Goal: Task Accomplishment & Management: Manage account settings

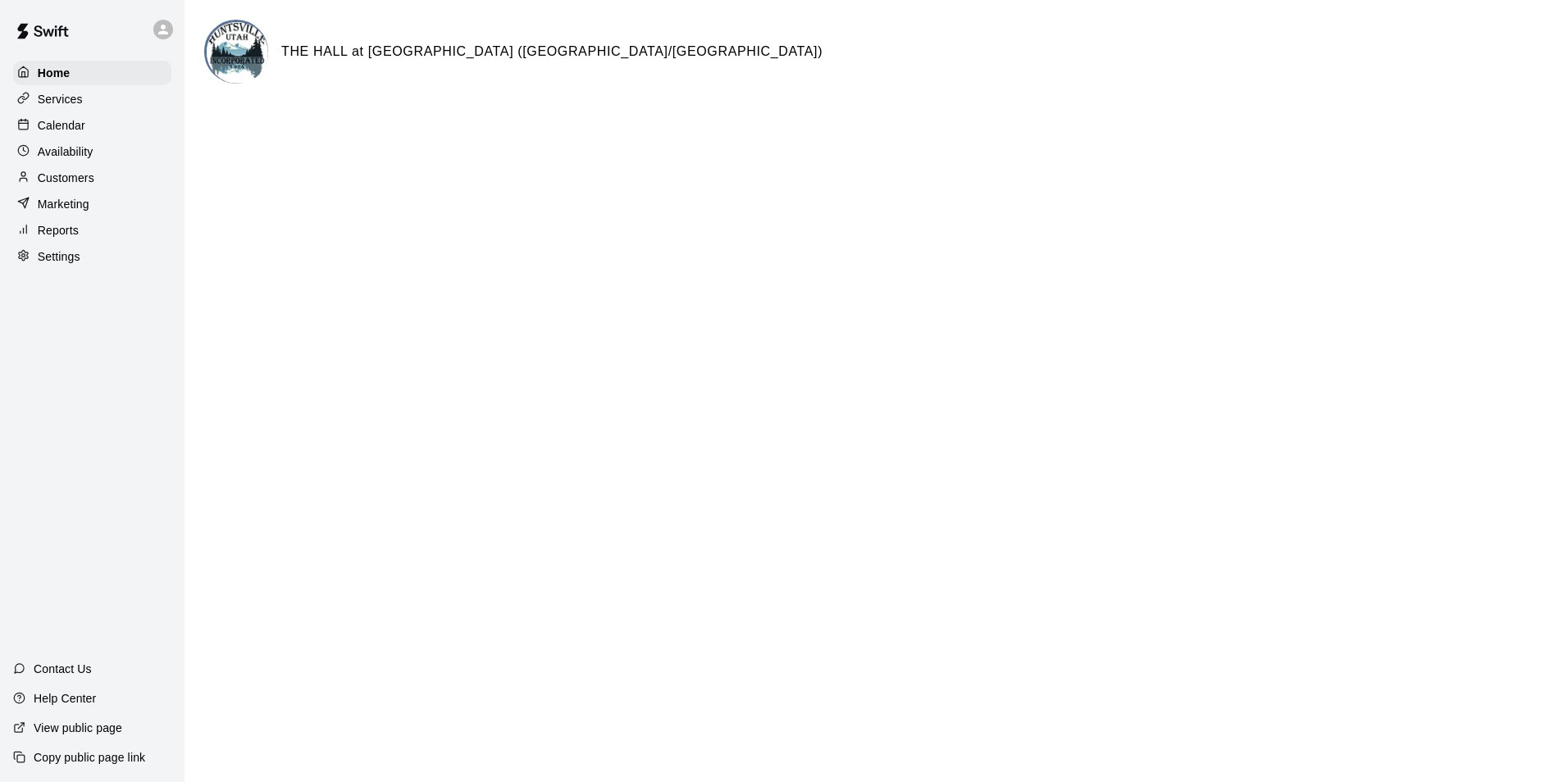
click at [56, 155] on p "Availability" at bounding box center [65, 152] width 56 height 17
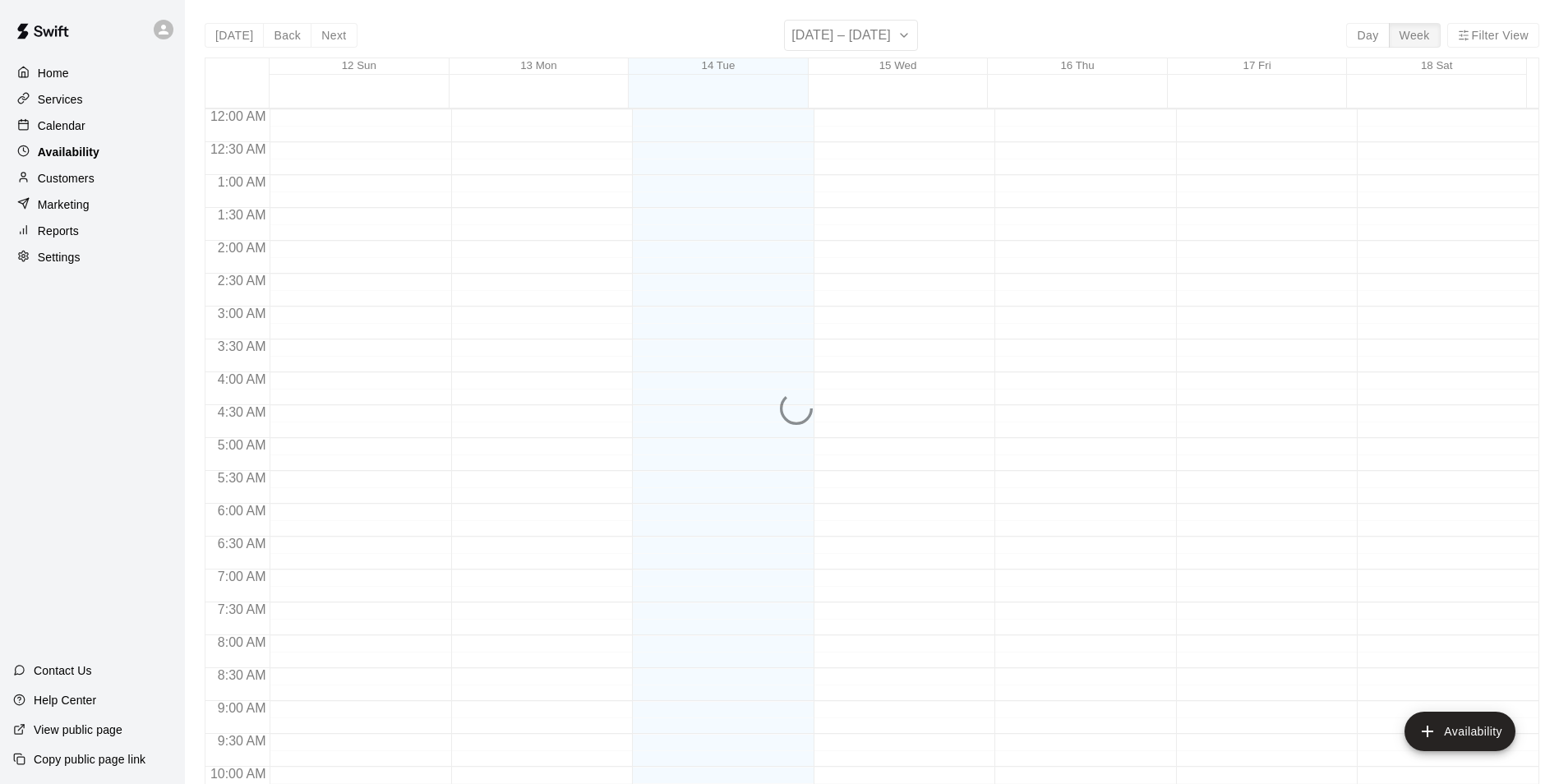
scroll to position [885, 0]
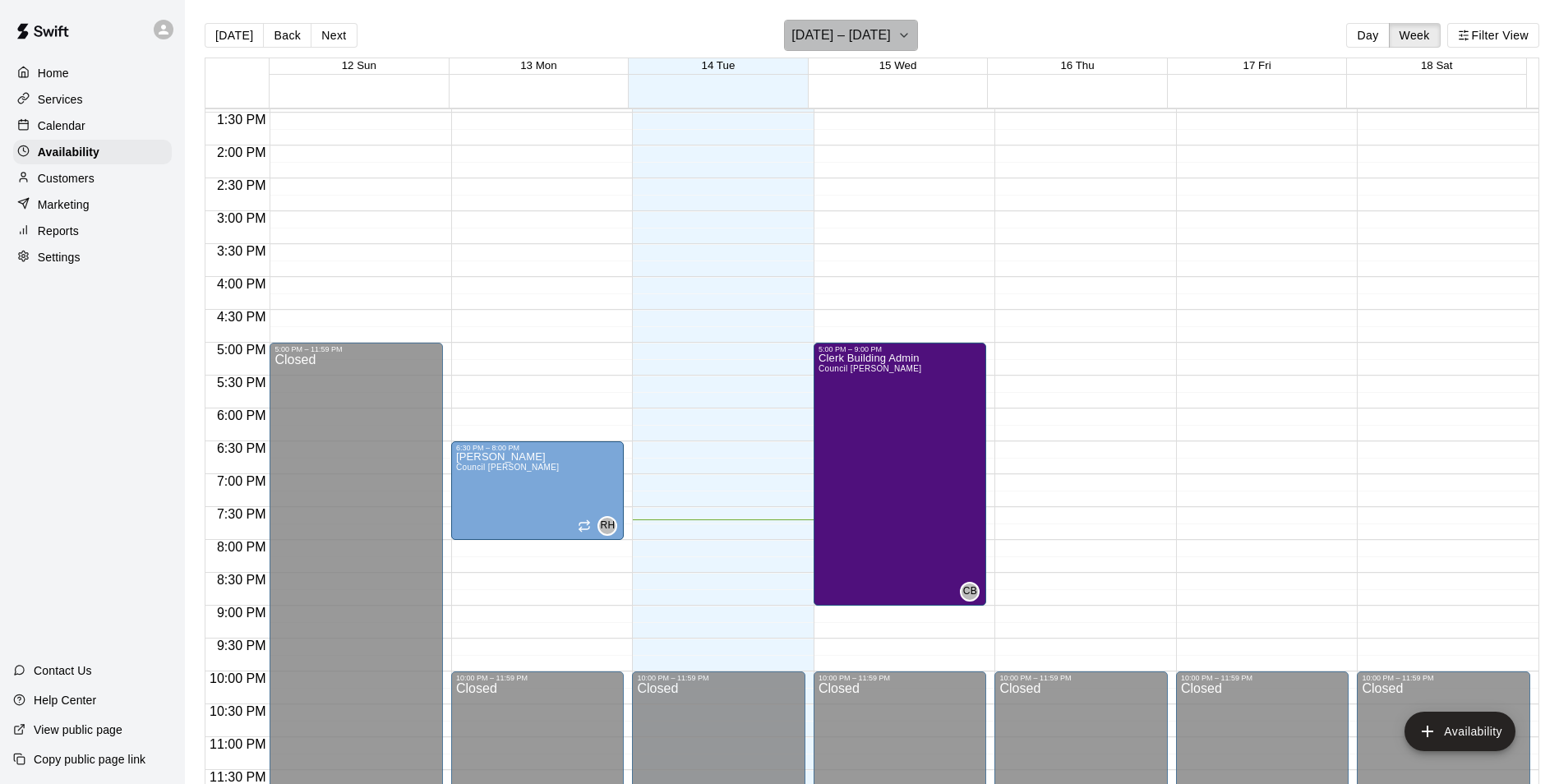
click at [899, 33] on icon "button" at bounding box center [904, 35] width 13 height 19
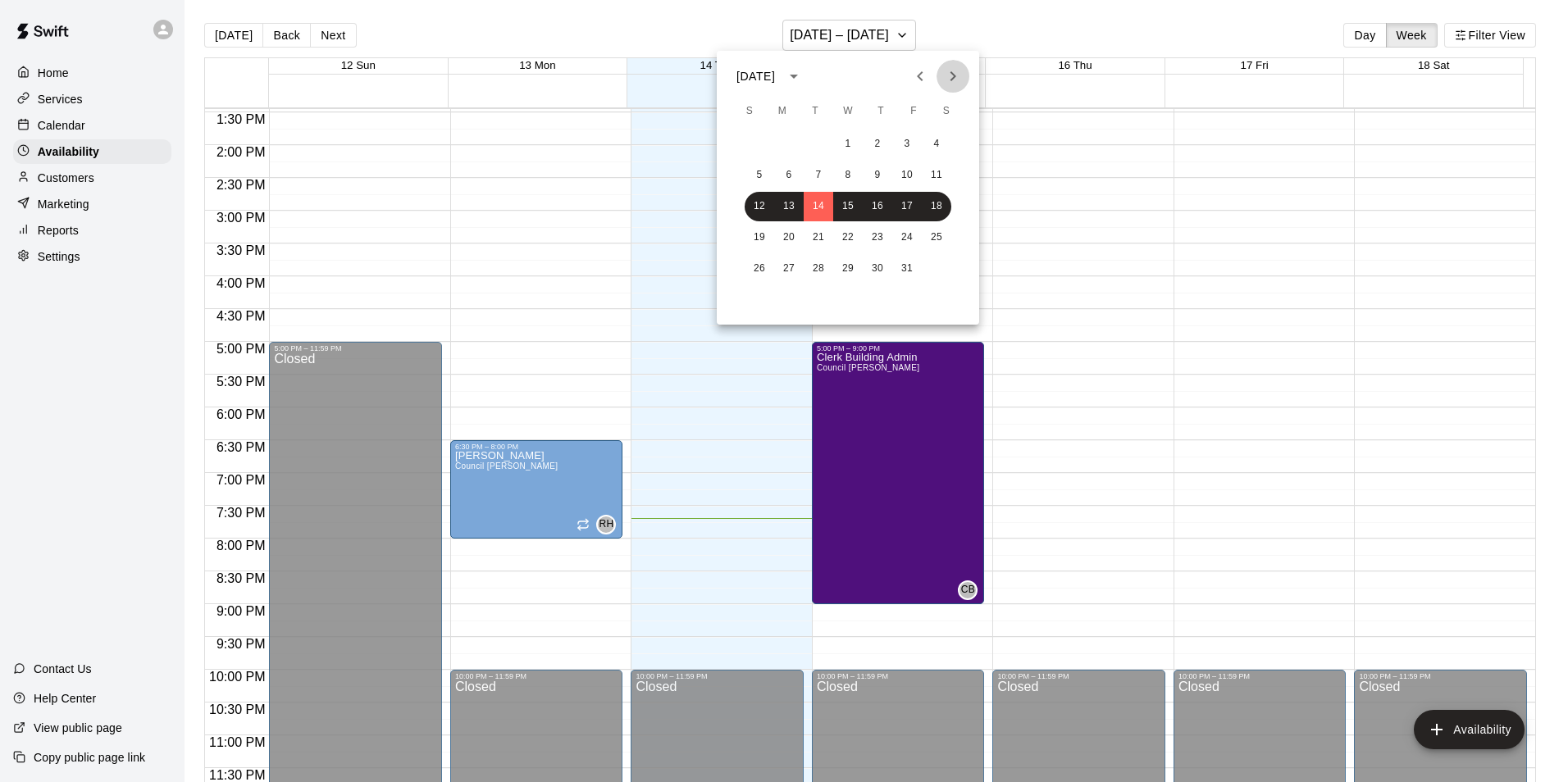
click at [959, 75] on icon "Next month" at bounding box center [952, 75] width 19 height 19
click at [822, 175] on button "4" at bounding box center [818, 176] width 29 height 29
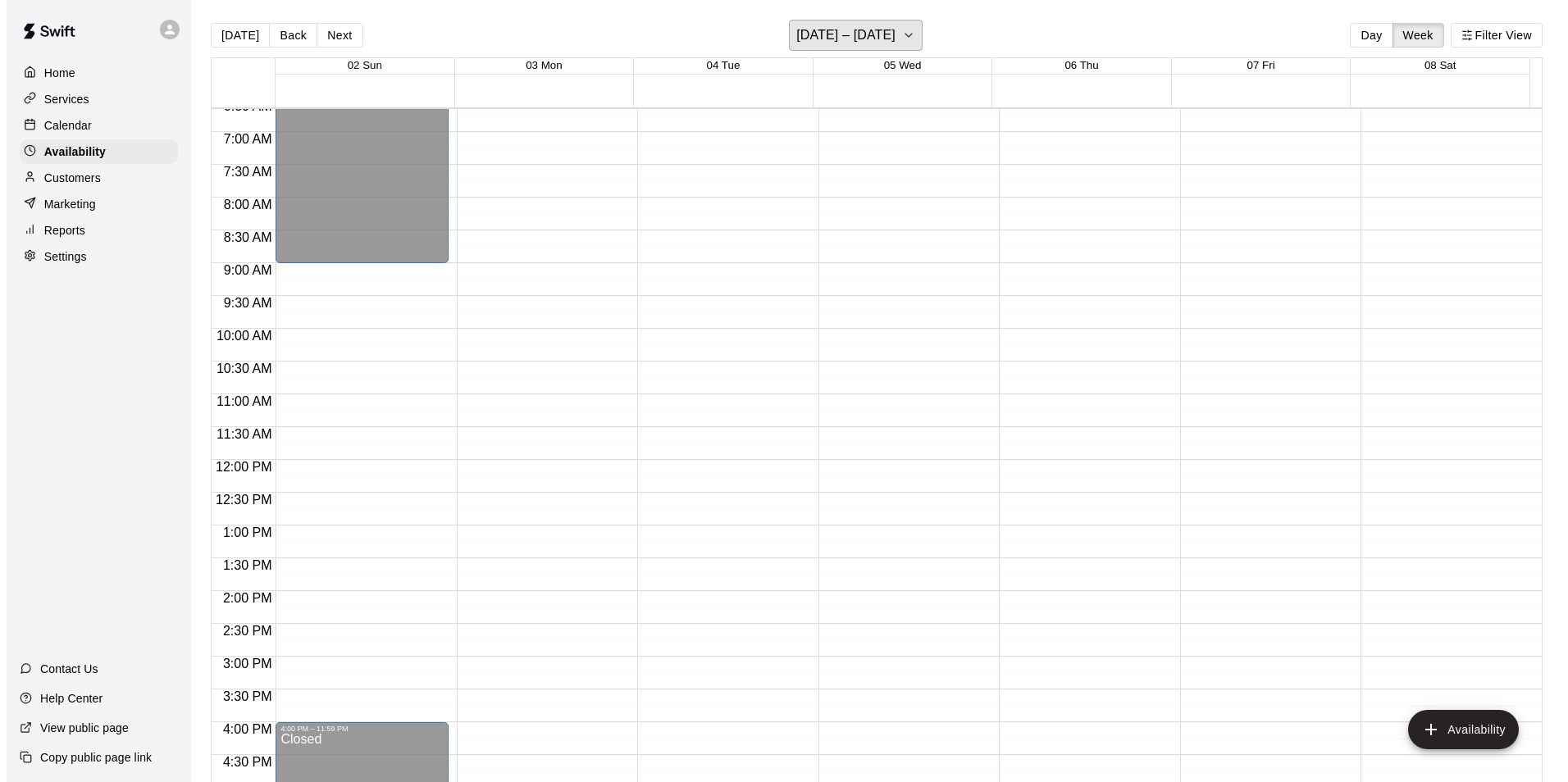
scroll to position [391, 0]
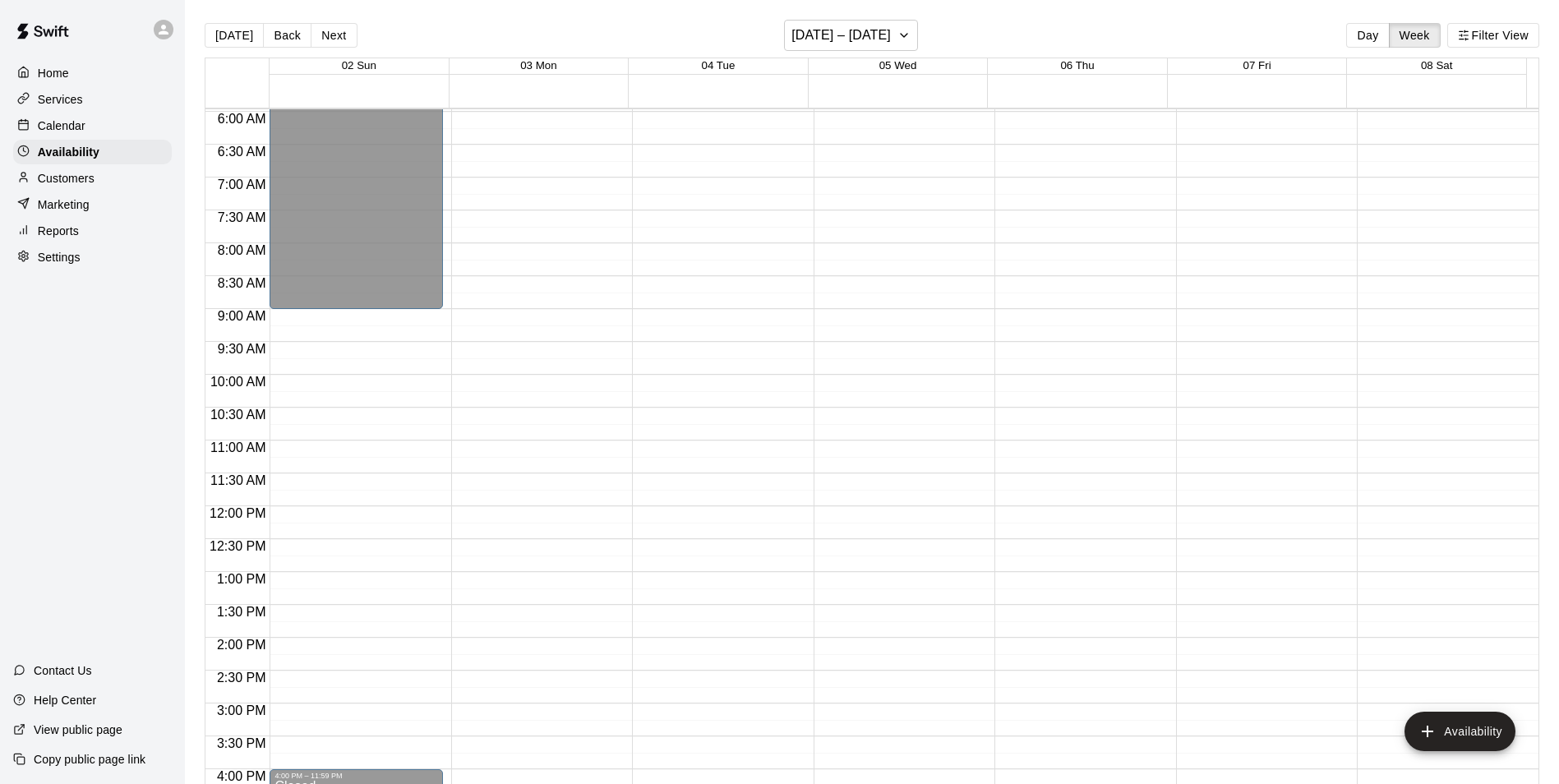
click at [660, 249] on div "12:00 AM – 5:00 AM Closed 10:00 PM – 11:59 PM Closed" at bounding box center [719, 506] width 173 height 1578
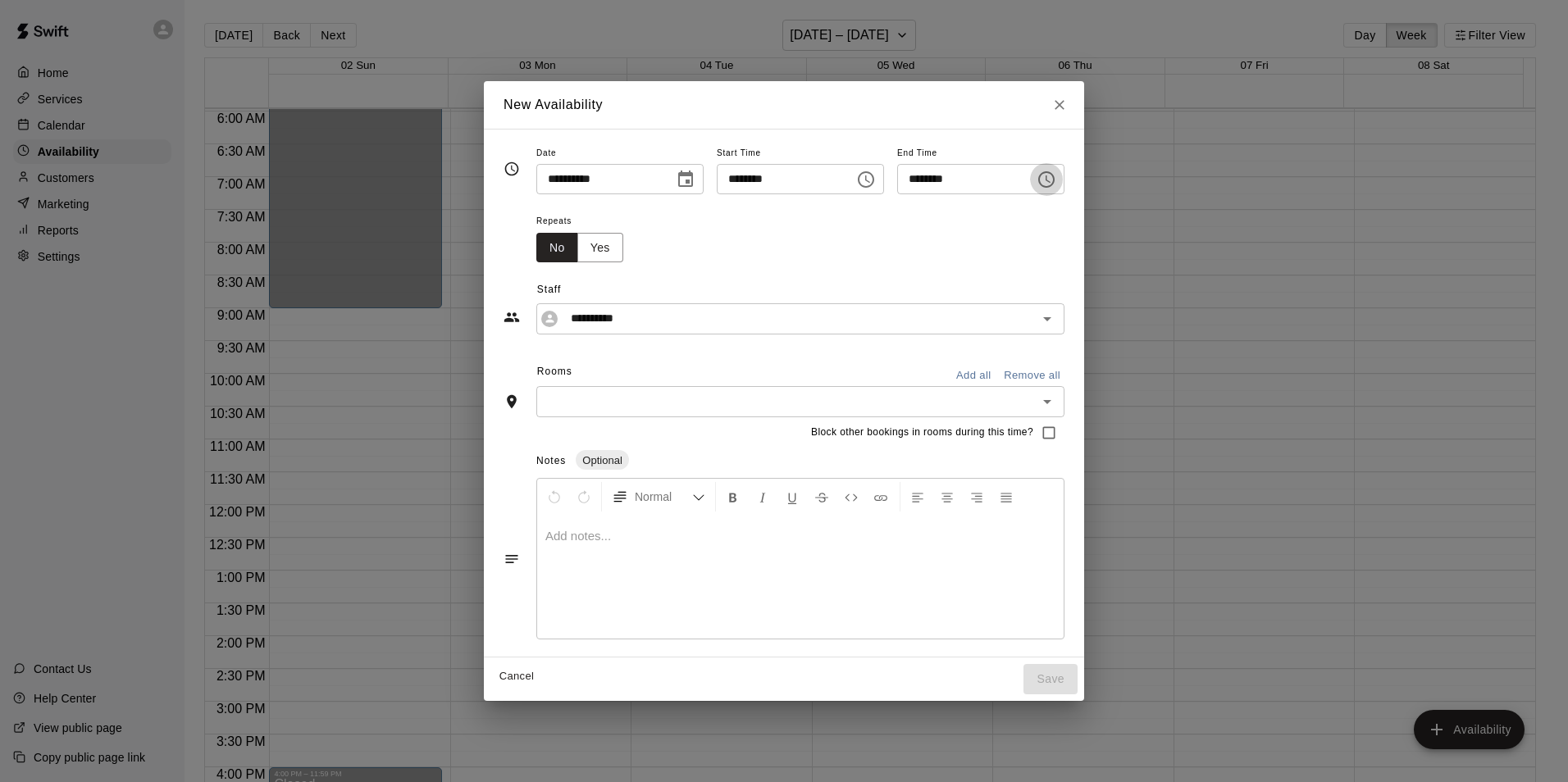
click at [1050, 179] on icon "Choose time, selected time is 8:30 AM" at bounding box center [1047, 179] width 5 height 7
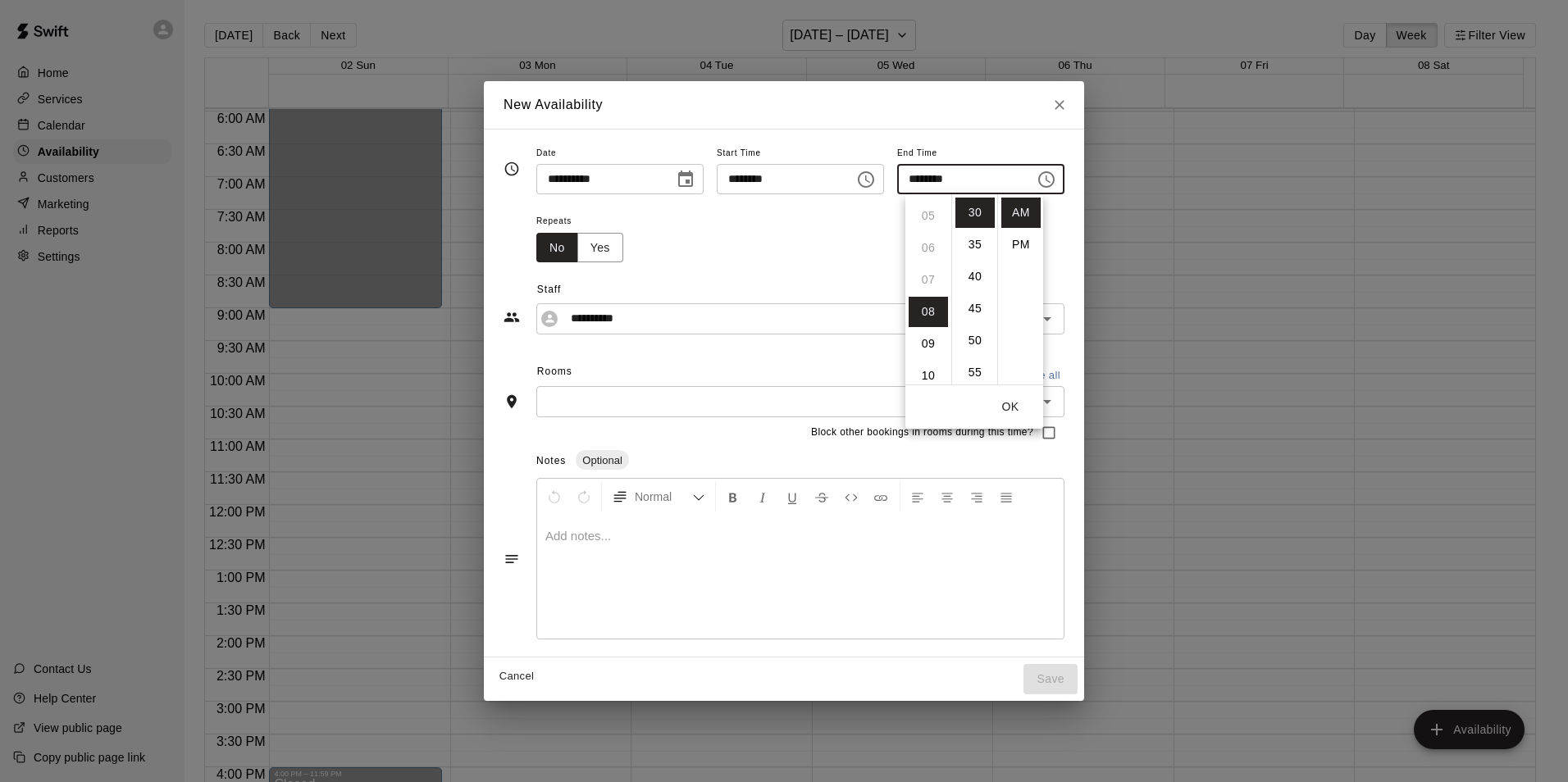
scroll to position [124, 0]
click at [925, 246] on ul "12 01 02 03 04 05 06 07 08 09 10 11" at bounding box center [928, 289] width 46 height 190
click at [929, 244] on ul "12 01 02 03 04 05 06 07 08 09 10 11" at bounding box center [928, 289] width 46 height 190
click at [1026, 241] on li "PM" at bounding box center [1020, 244] width 40 height 30
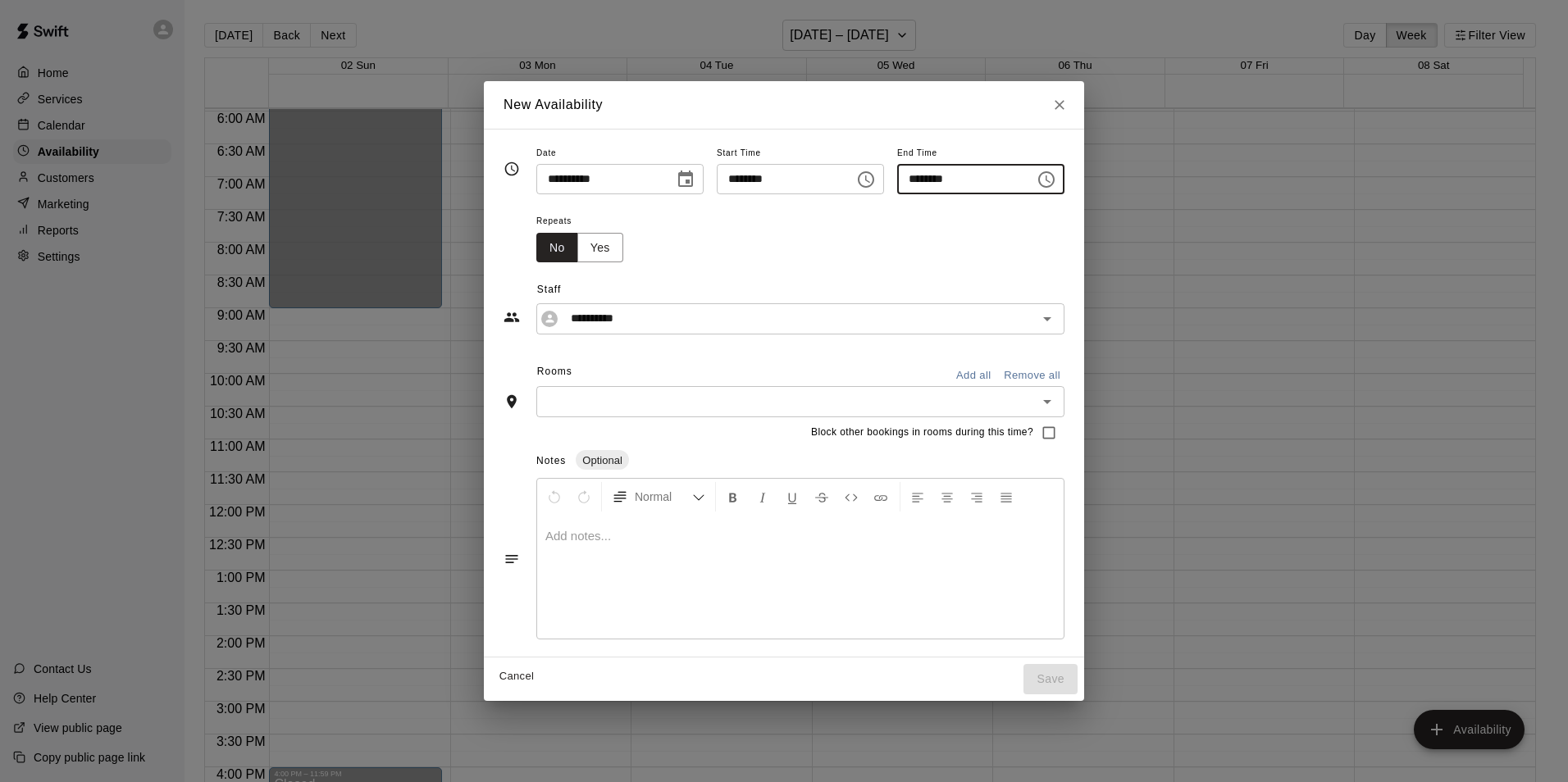
click at [941, 183] on input "********" at bounding box center [960, 178] width 126 height 30
click at [925, 187] on input "********" at bounding box center [960, 178] width 126 height 30
click at [1056, 177] on icon "Choose time, selected time is 8:30 PM" at bounding box center [1045, 178] width 19 height 19
click at [928, 283] on li "05" at bounding box center [928, 290] width 40 height 30
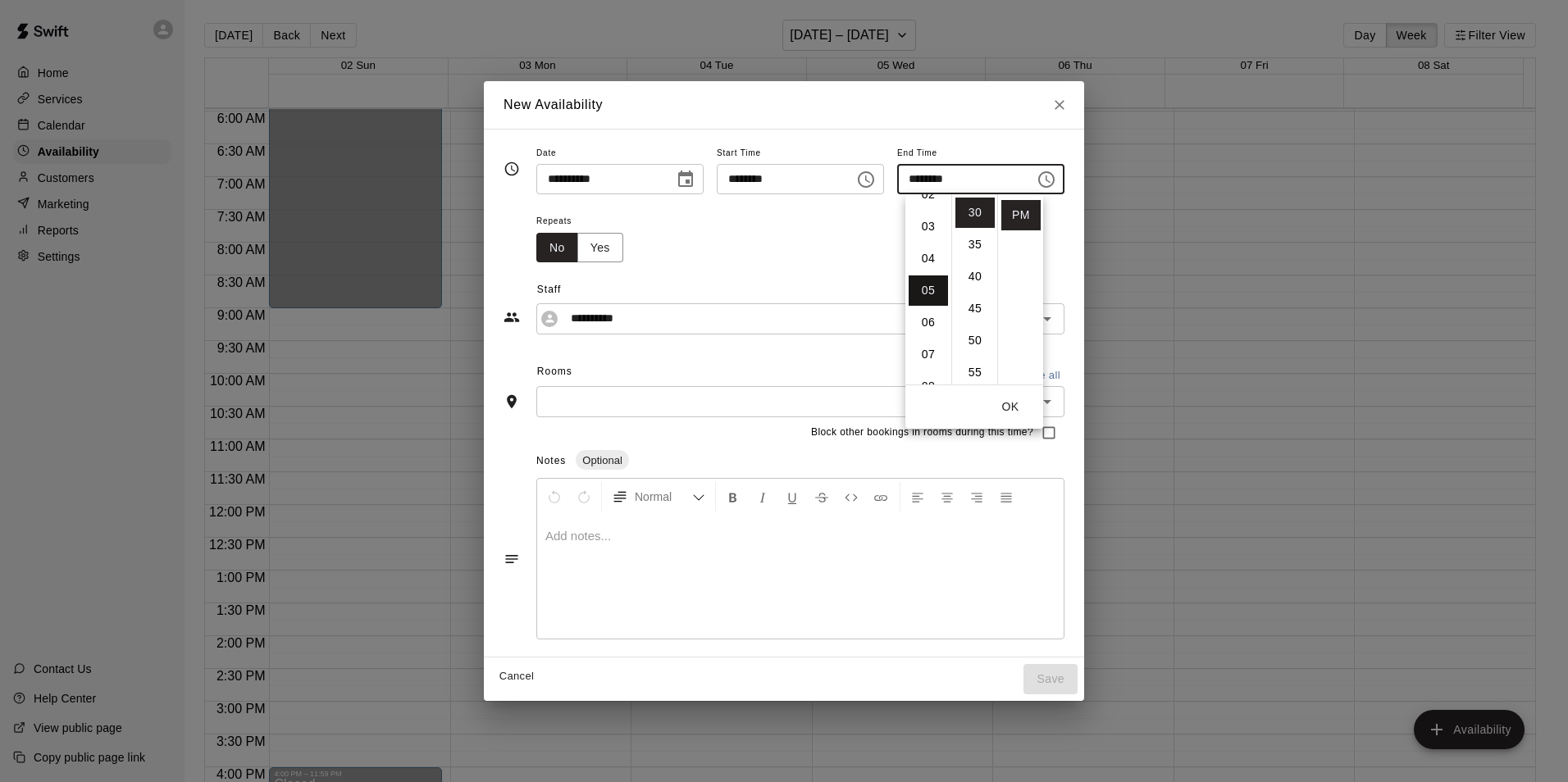
type input "********"
click at [1011, 402] on button "OK" at bounding box center [1009, 407] width 52 height 30
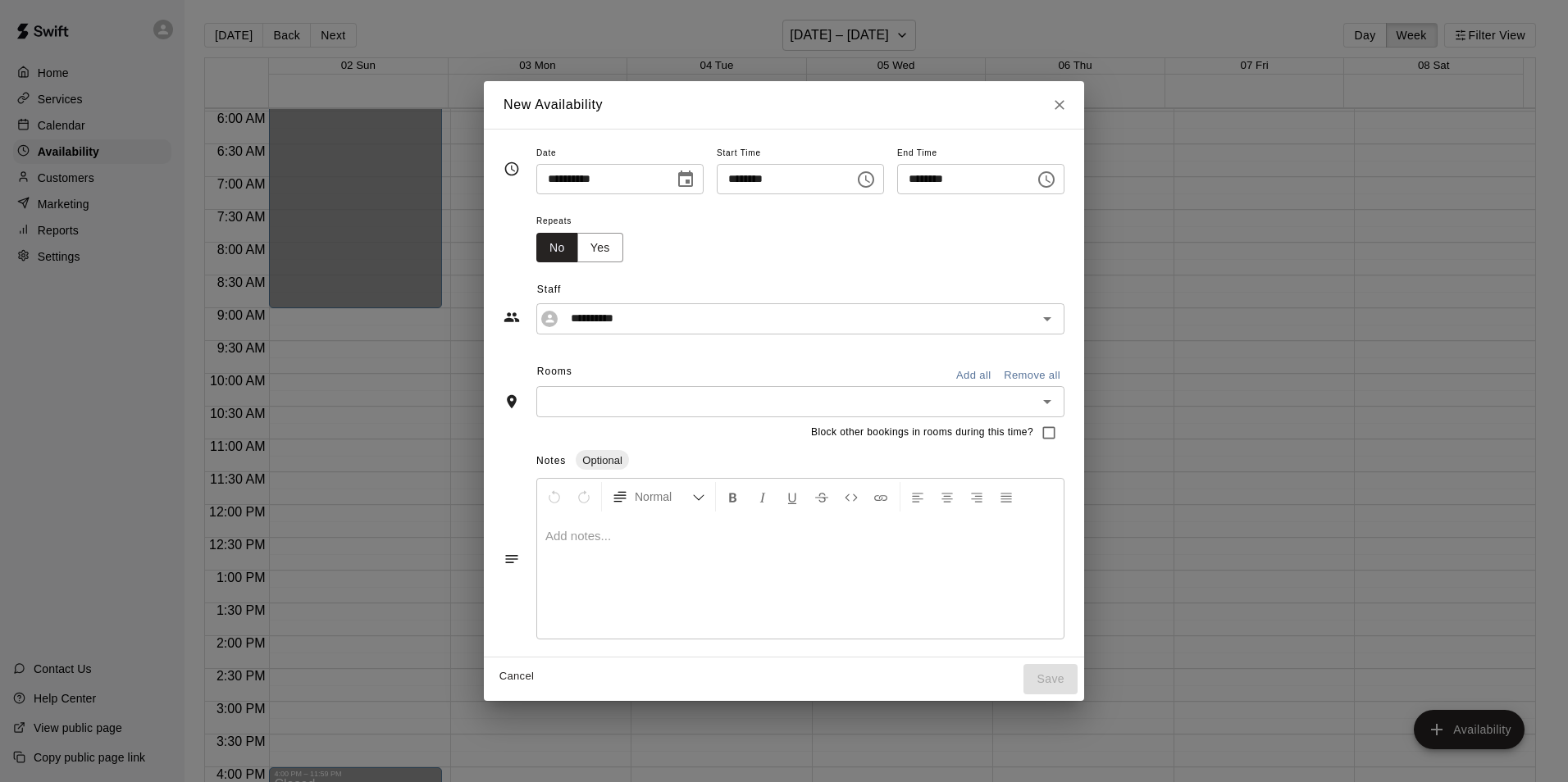
click at [870, 179] on icon "Choose time, selected time is 8:00 AM" at bounding box center [865, 178] width 19 height 19
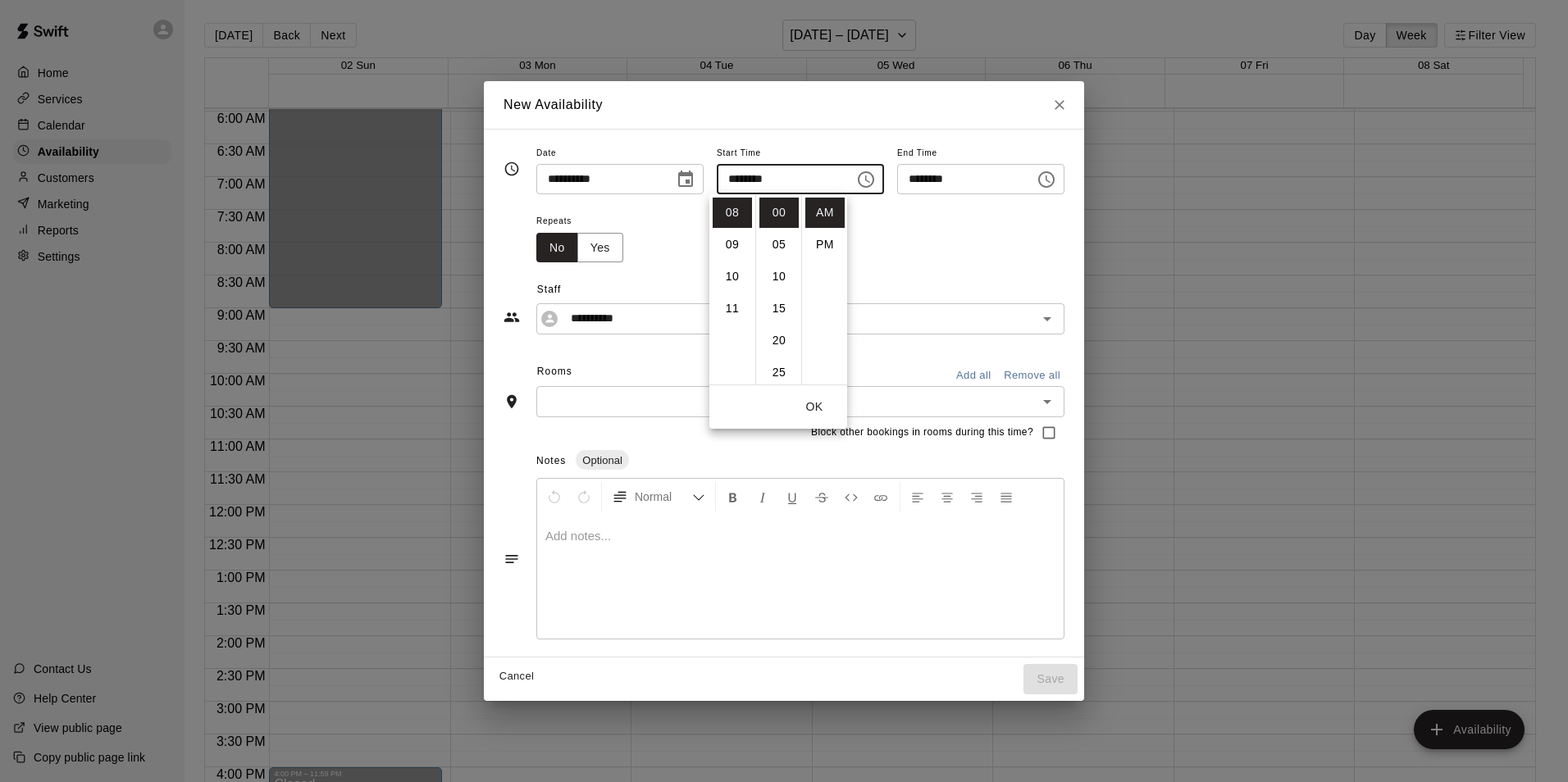
scroll to position [223, 0]
click at [736, 214] on li "07" at bounding box center [732, 213] width 40 height 30
click at [781, 250] on li "30" at bounding box center [778, 250] width 40 height 30
type input "********"
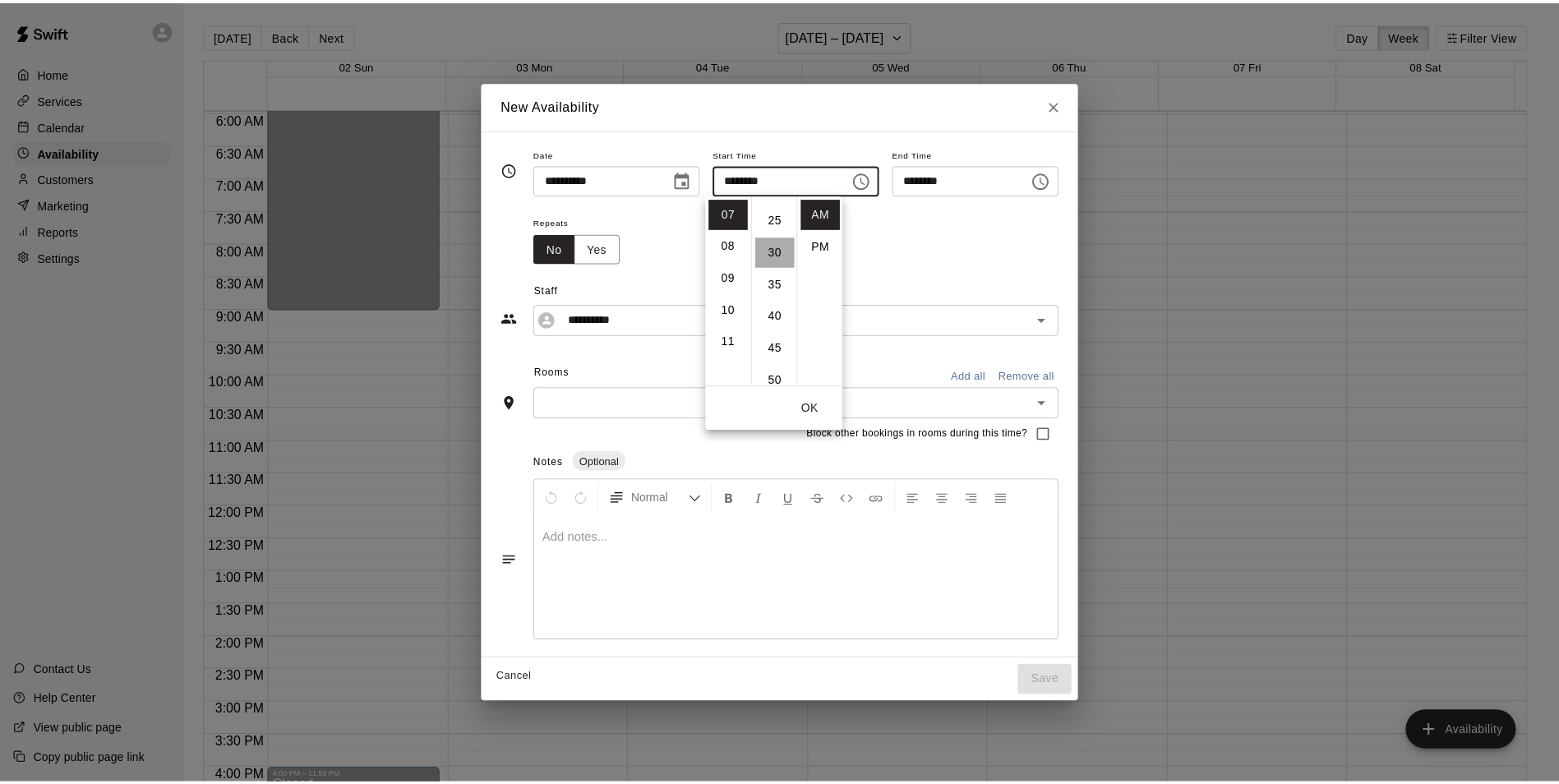
scroll to position [192, 0]
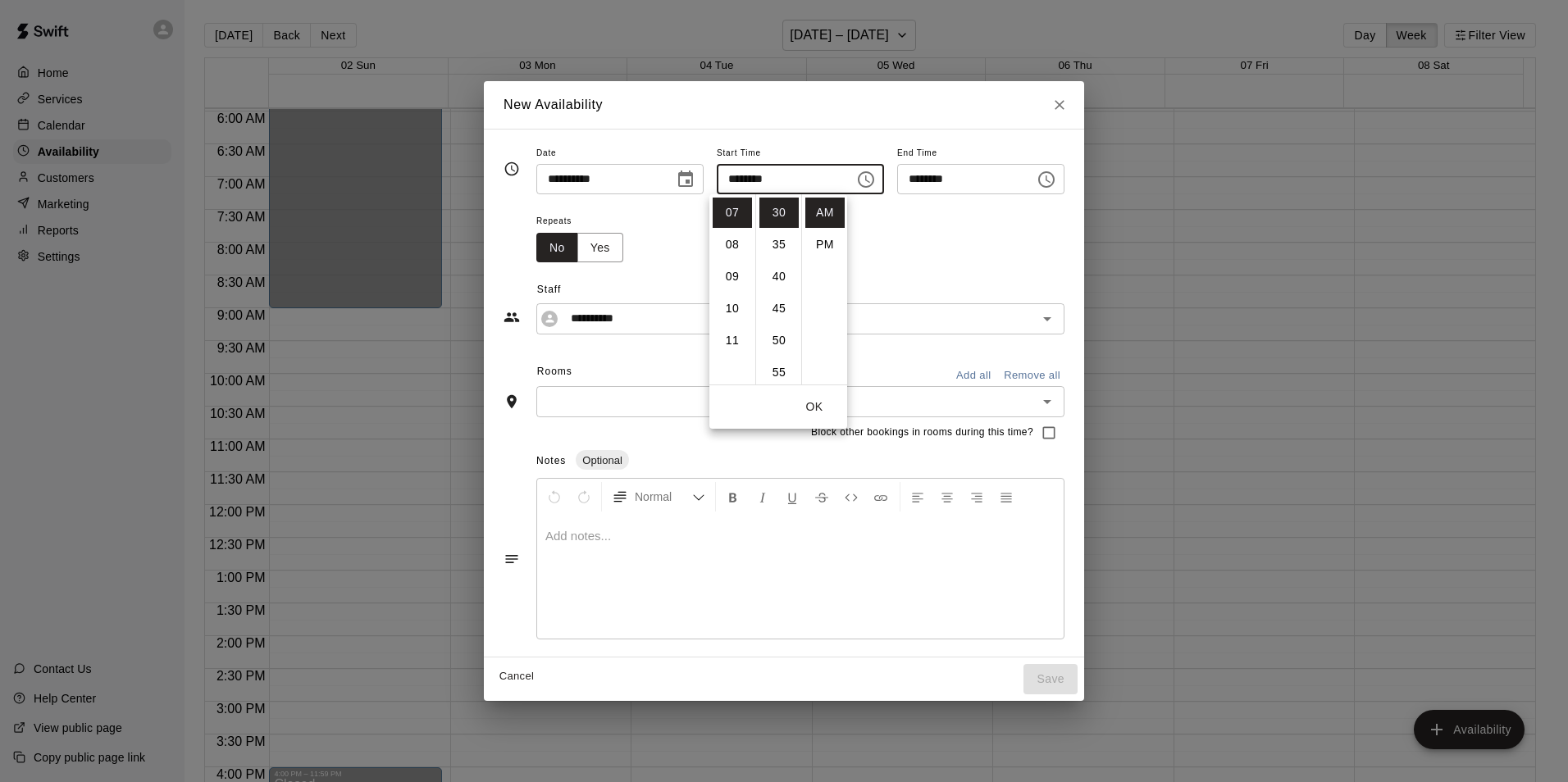
click at [571, 541] on p at bounding box center [800, 536] width 510 height 17
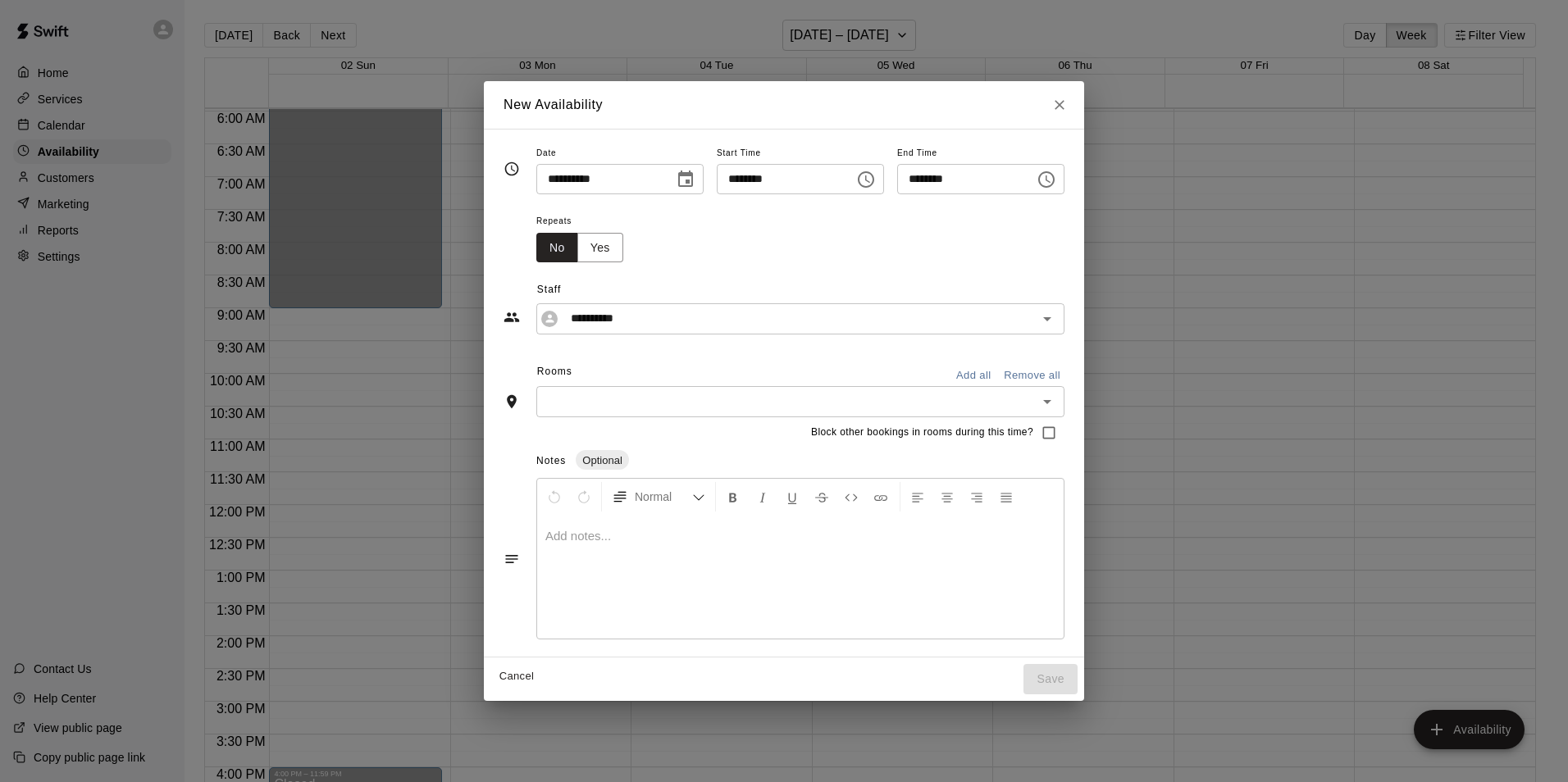
click at [564, 534] on p at bounding box center [800, 536] width 510 height 17
click at [1056, 407] on icon "Open" at bounding box center [1046, 401] width 19 height 19
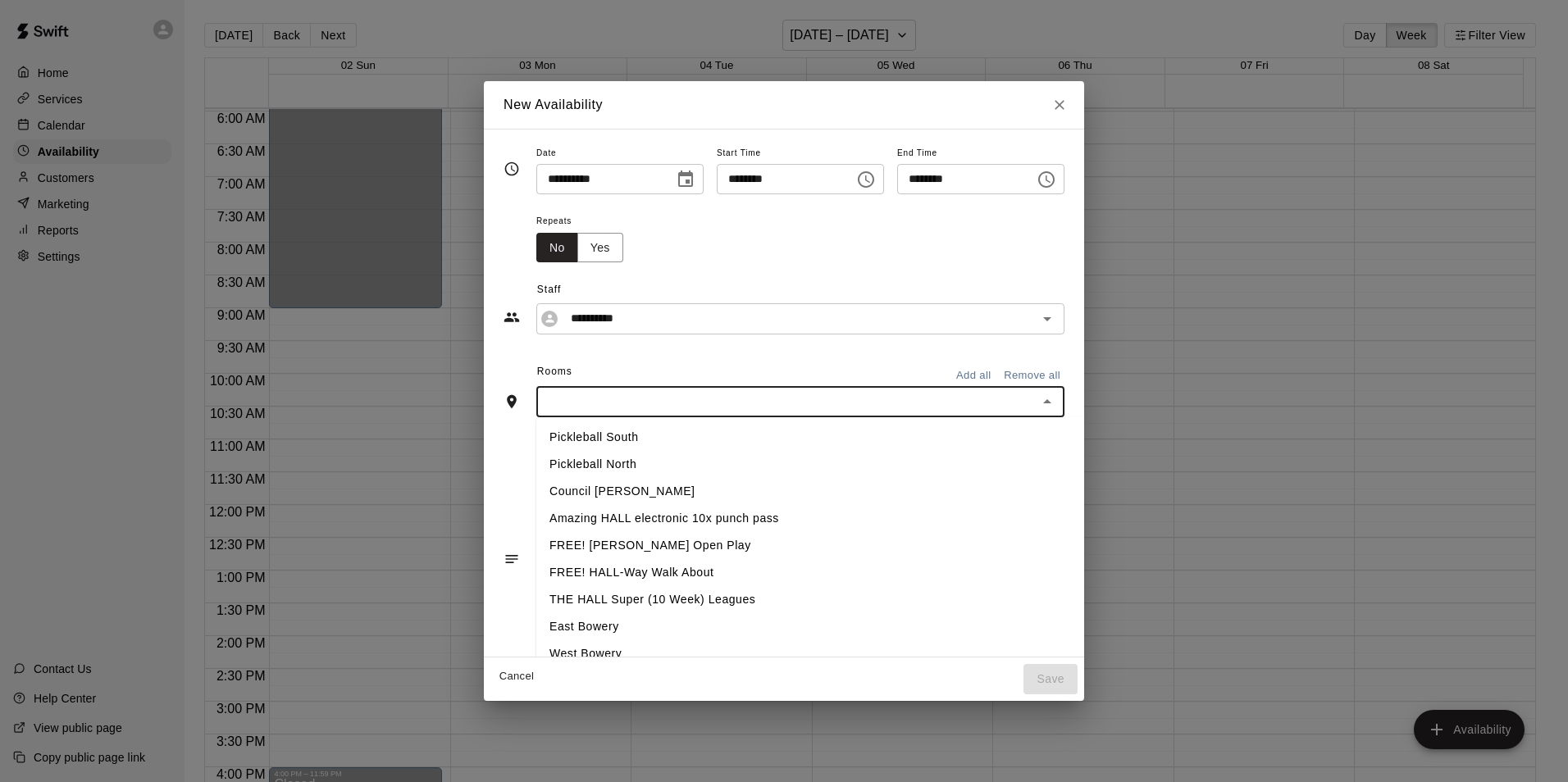
click at [555, 489] on li "Council [PERSON_NAME]" at bounding box center [824, 490] width 575 height 27
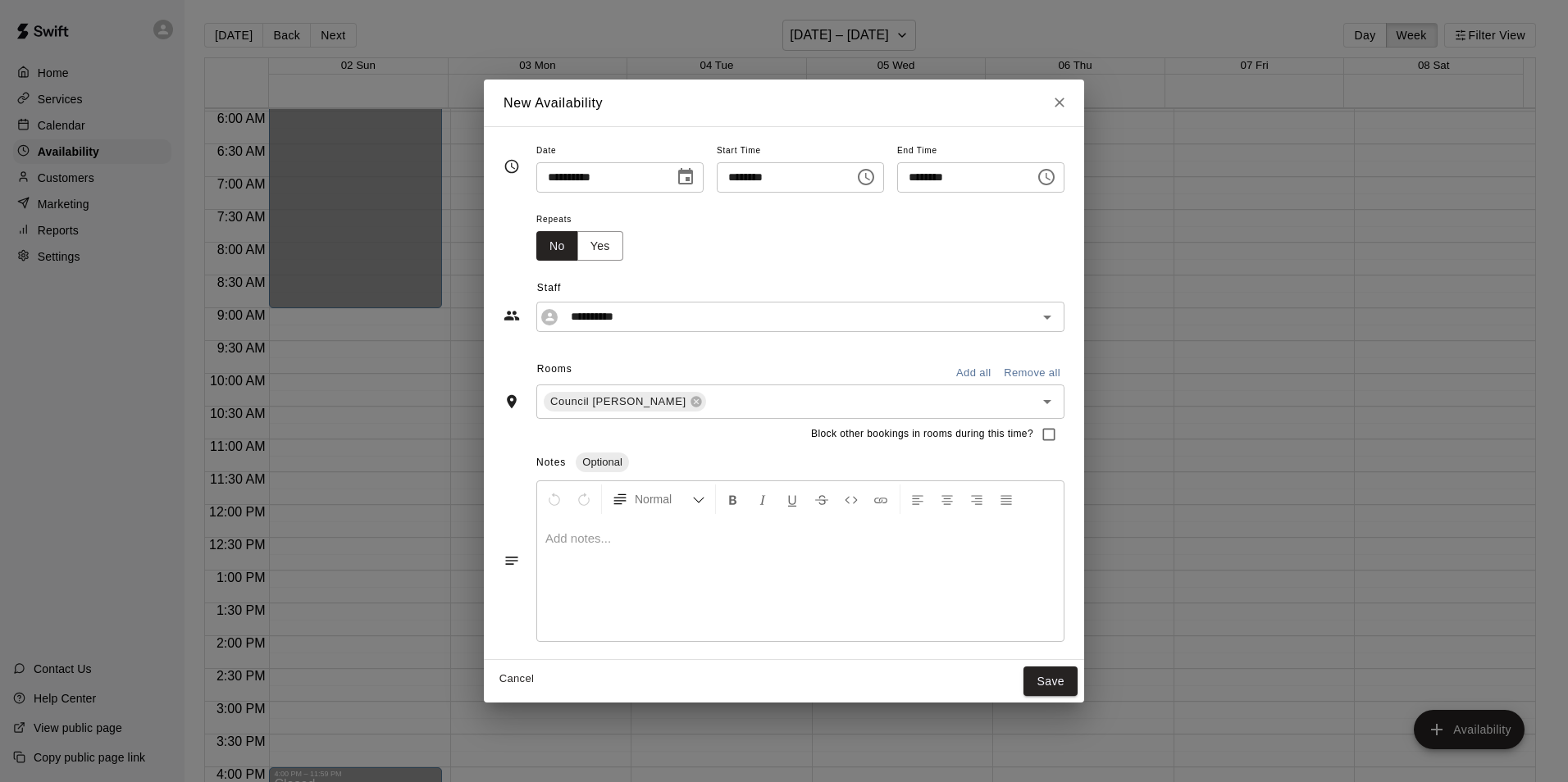
click at [545, 544] on p at bounding box center [800, 538] width 510 height 17
click at [1066, 681] on button "Save" at bounding box center [1050, 681] width 54 height 30
